Goal: Find specific page/section: Find specific page/section

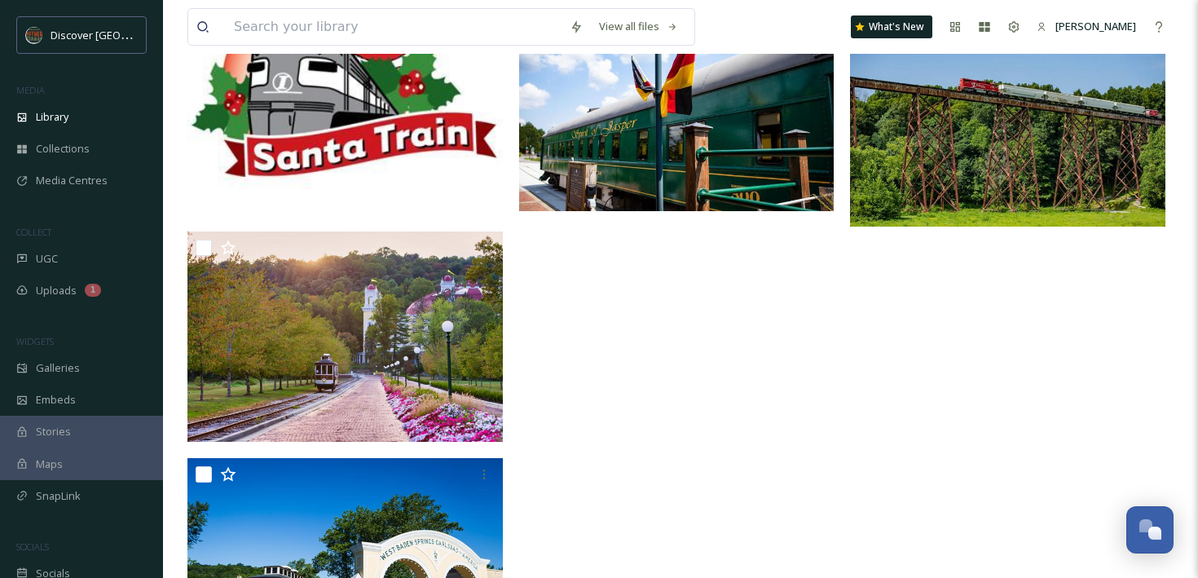
scroll to position [5490, 0]
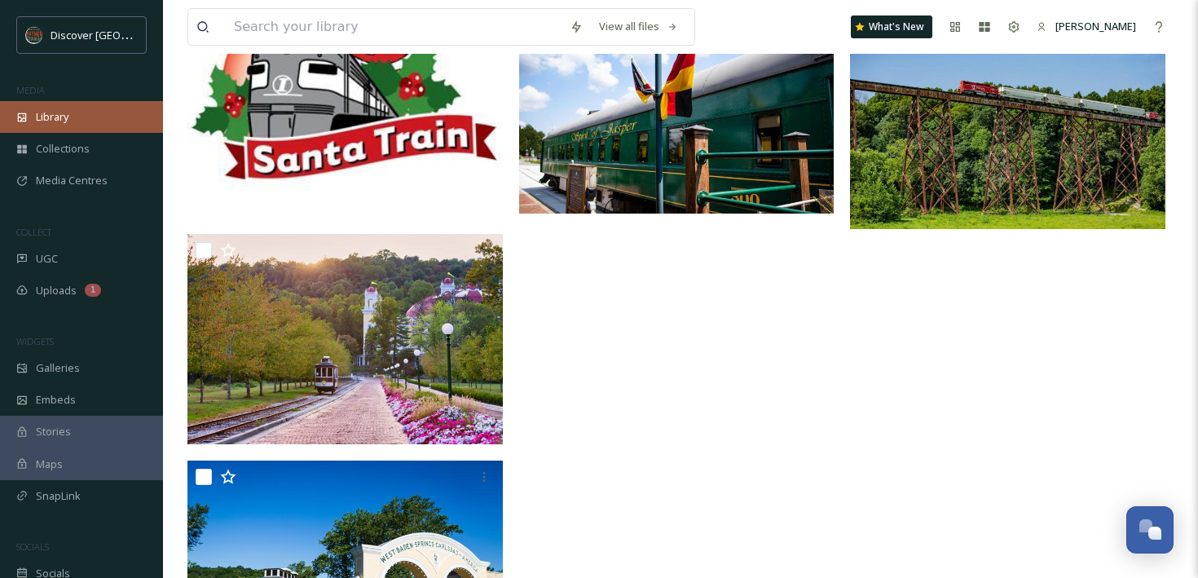
click at [77, 121] on div "Library" at bounding box center [81, 117] width 163 height 32
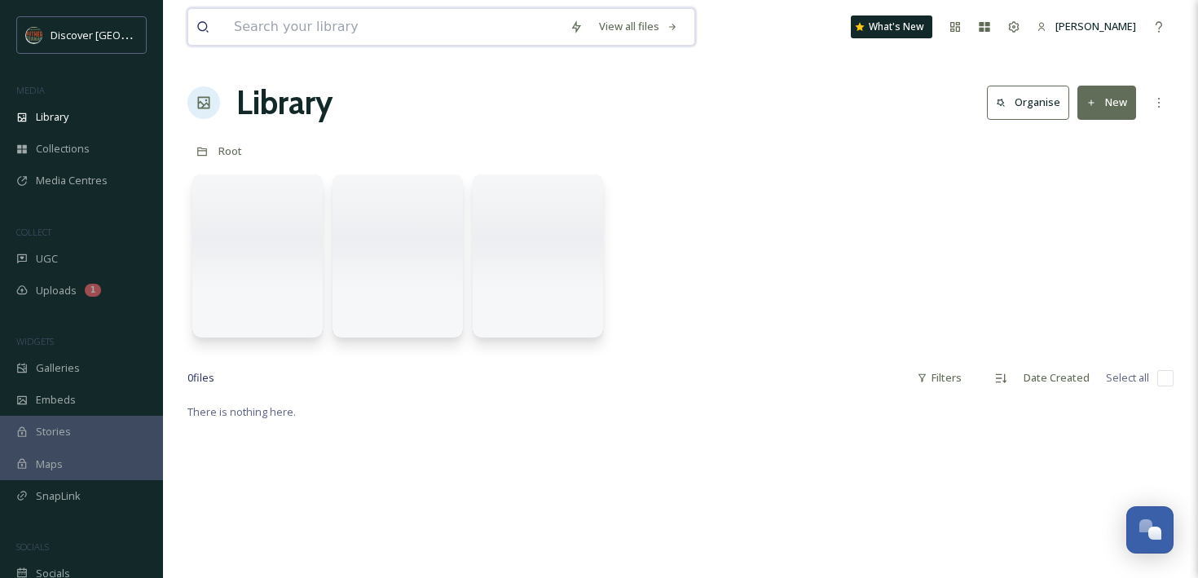
click at [481, 18] on input at bounding box center [394, 27] width 336 height 36
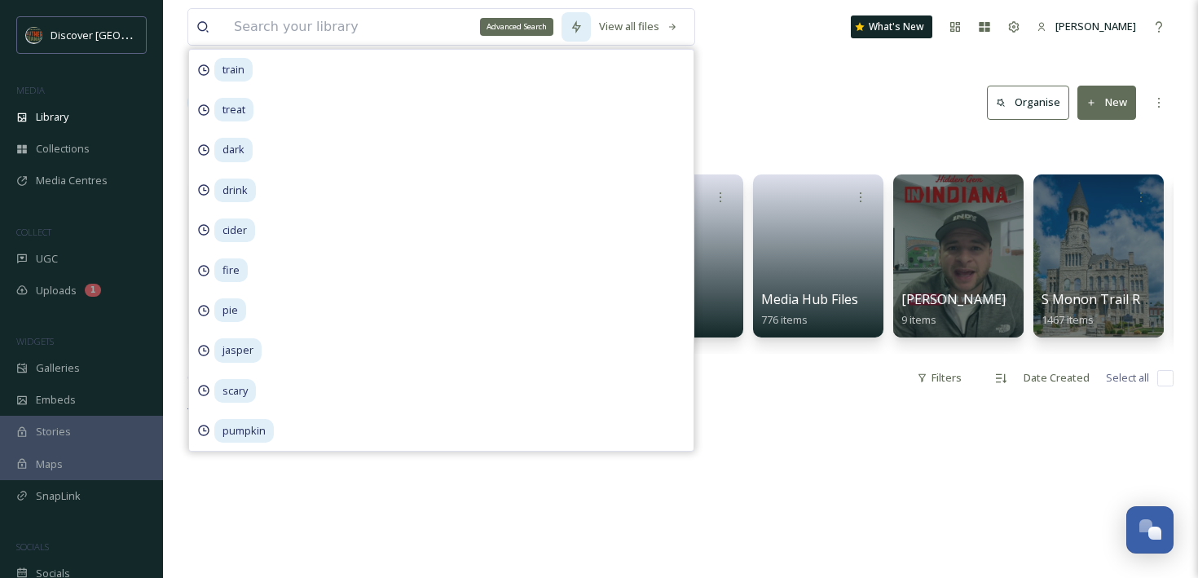
click at [579, 21] on icon at bounding box center [575, 26] width 13 height 13
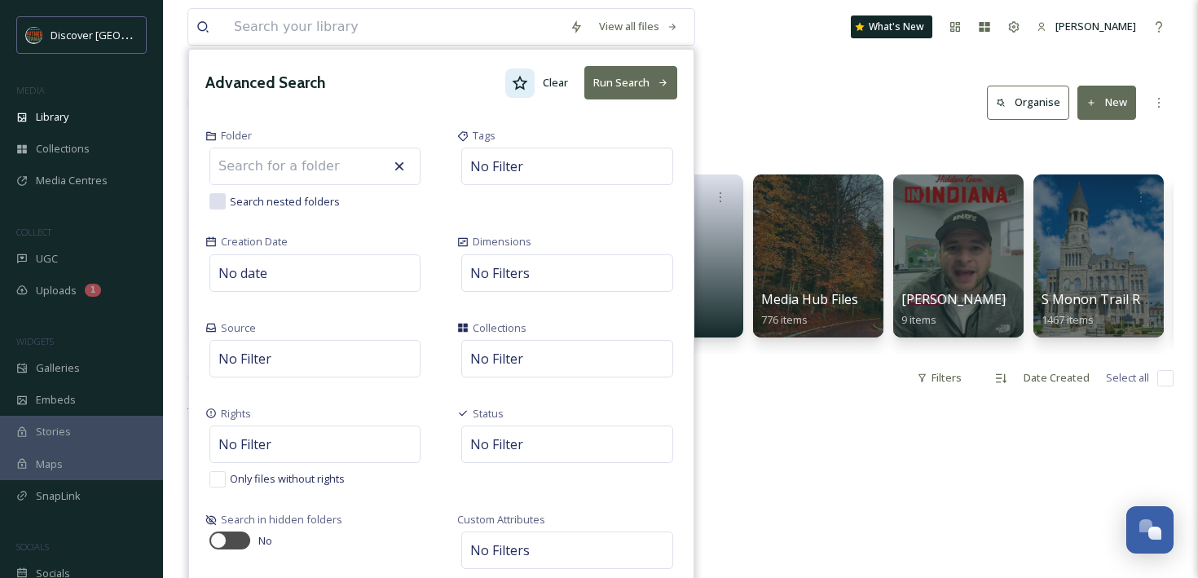
click at [528, 75] on icon at bounding box center [520, 83] width 16 height 16
click at [645, 74] on button "Run Search" at bounding box center [630, 82] width 93 height 33
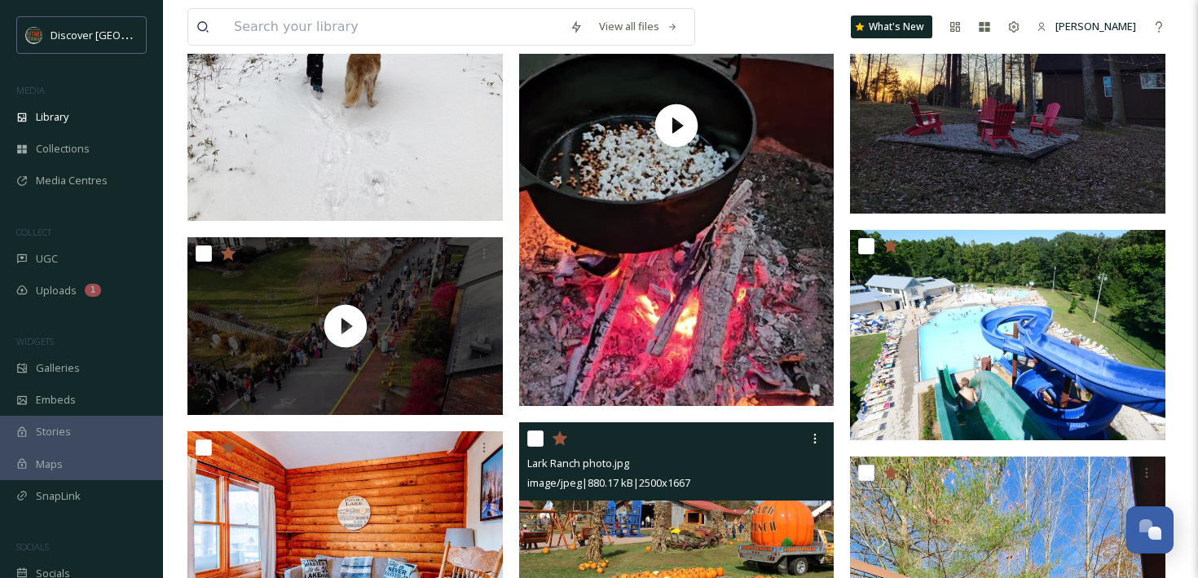
scroll to position [2719, 0]
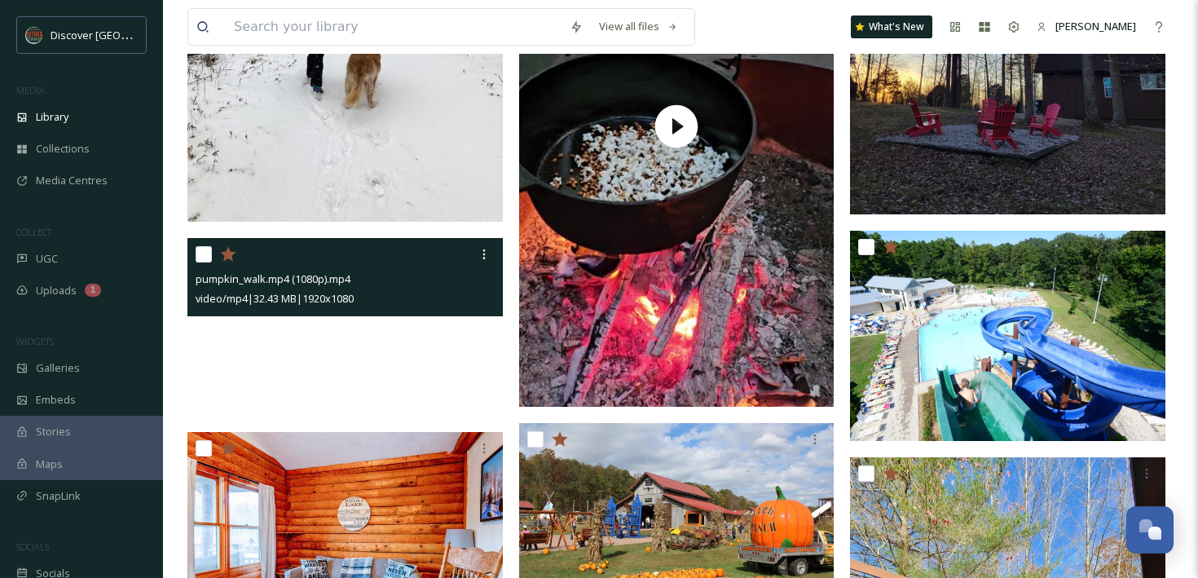
click at [451, 376] on video "pumpkin_walk.mp4 (1080p).mp4" at bounding box center [344, 327] width 315 height 178
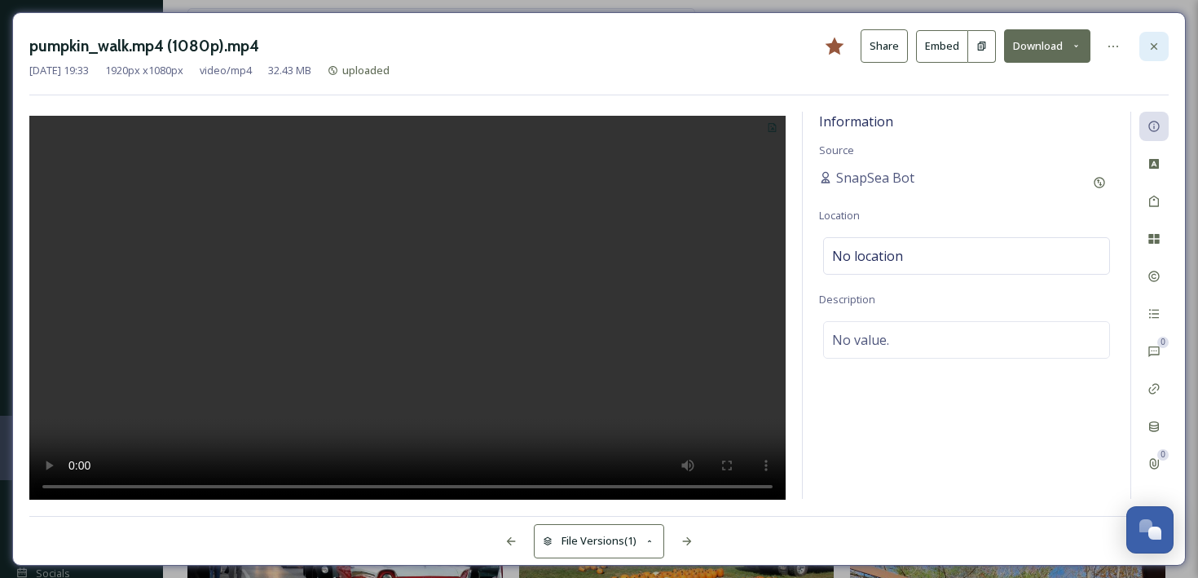
click at [1159, 46] on icon at bounding box center [1153, 46] width 13 height 13
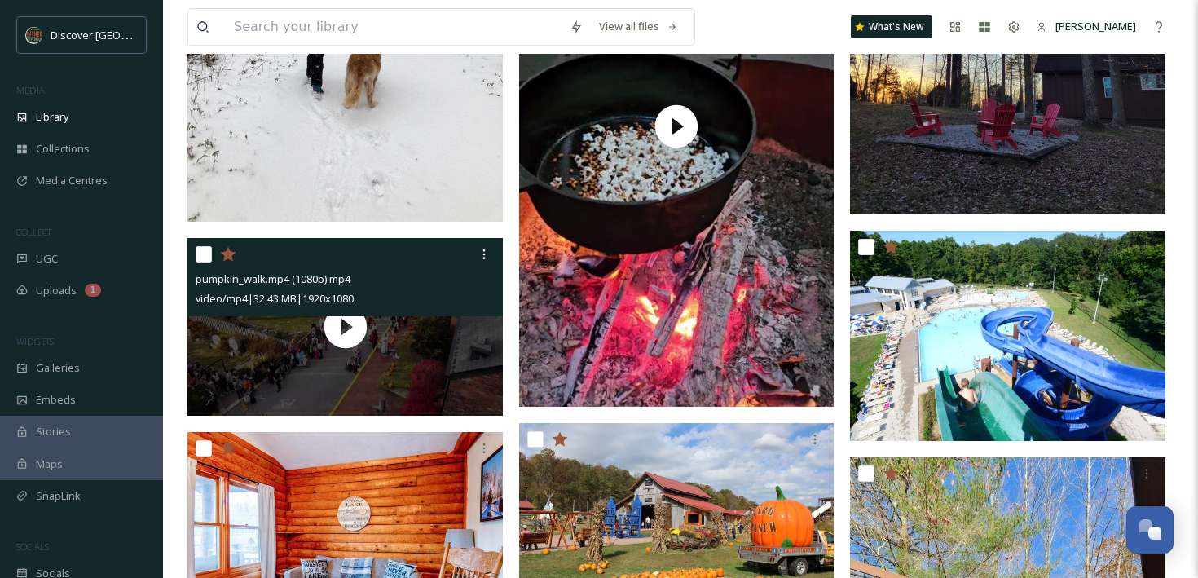
click at [749, 19] on div "View all files What's New [PERSON_NAME]" at bounding box center [680, 27] width 986 height 54
